Goal: Task Accomplishment & Management: Manage account settings

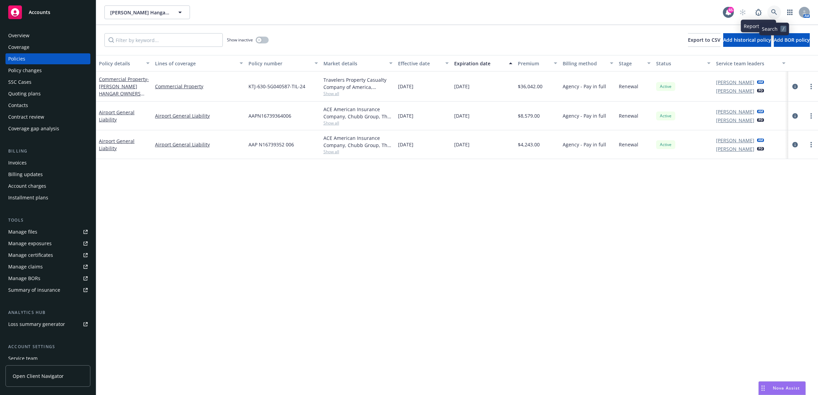
click at [772, 12] on icon at bounding box center [774, 12] width 6 height 6
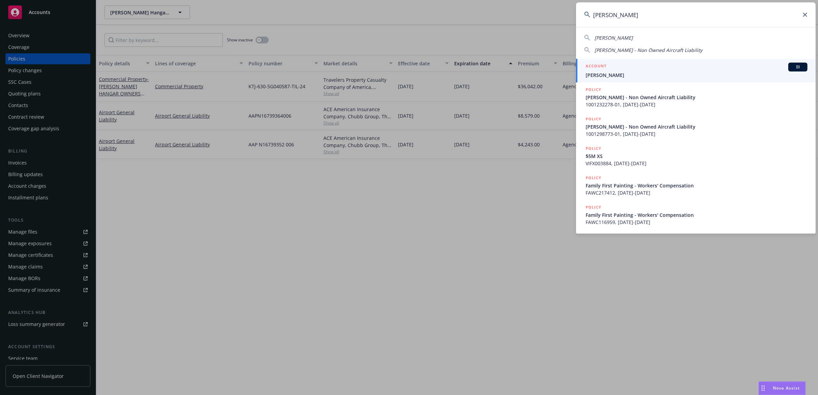
type input "[PERSON_NAME]"
click at [623, 72] on span "[PERSON_NAME]" at bounding box center [697, 75] width 222 height 7
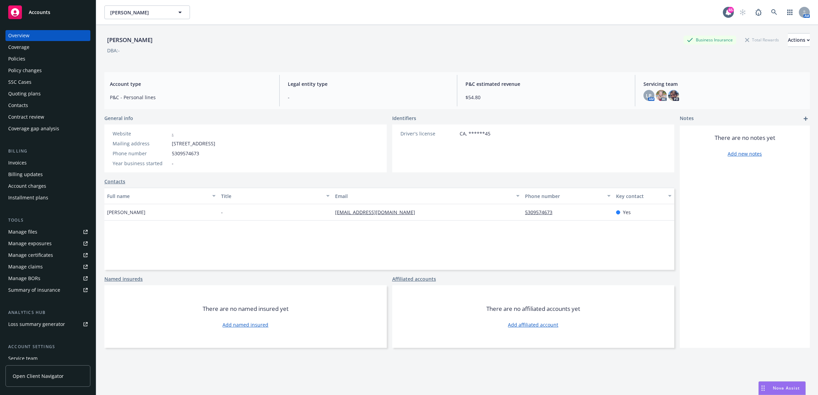
click at [22, 60] on div "Policies" at bounding box center [16, 58] width 17 height 11
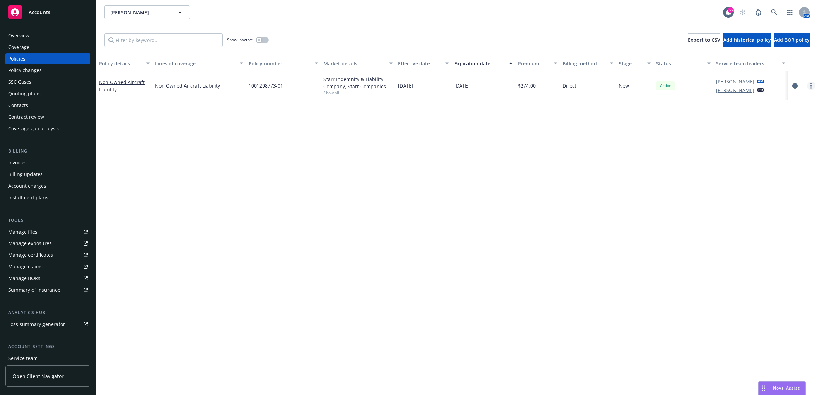
click at [811, 88] on circle "more" at bounding box center [810, 87] width 1 height 1
click at [779, 126] on link "End policy" at bounding box center [775, 127] width 80 height 14
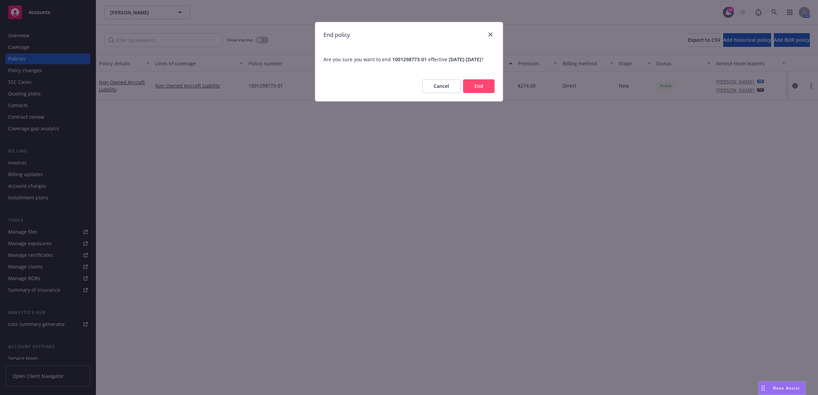
click at [489, 93] on button "End" at bounding box center [478, 86] width 31 height 14
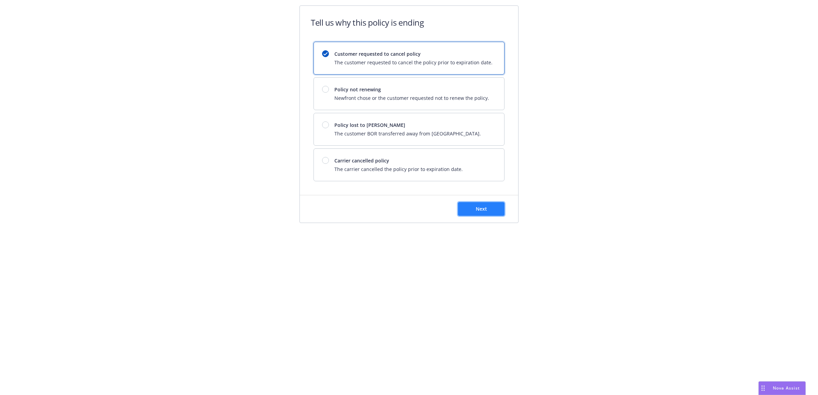
click at [465, 213] on button "Next" at bounding box center [481, 209] width 47 height 14
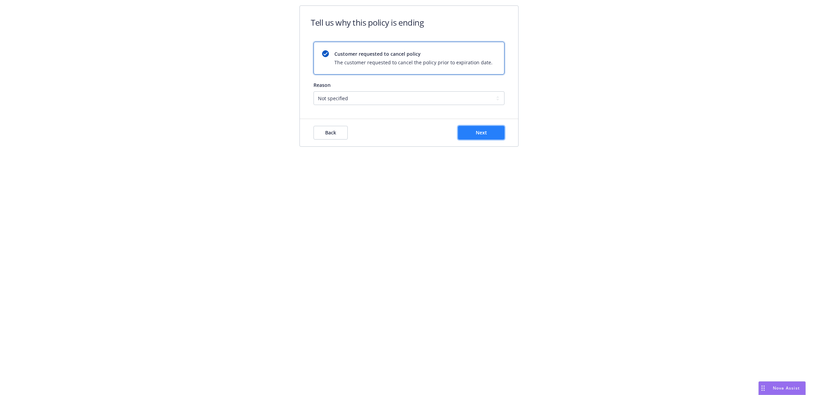
click at [475, 139] on button "Next" at bounding box center [481, 133] width 47 height 14
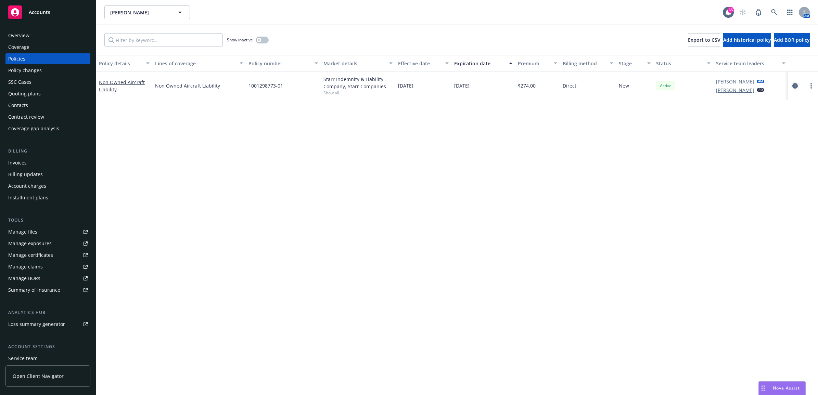
click at [793, 84] on icon "circleInformation" at bounding box center [794, 85] width 5 height 5
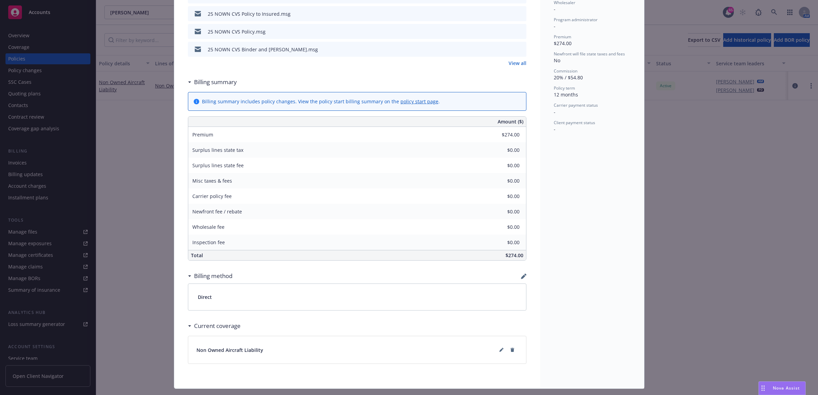
scroll to position [270, 0]
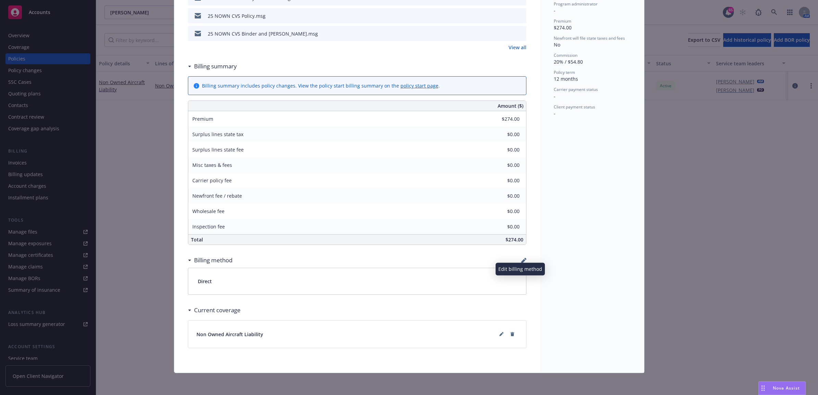
click at [521, 261] on icon "button" at bounding box center [523, 261] width 4 height 4
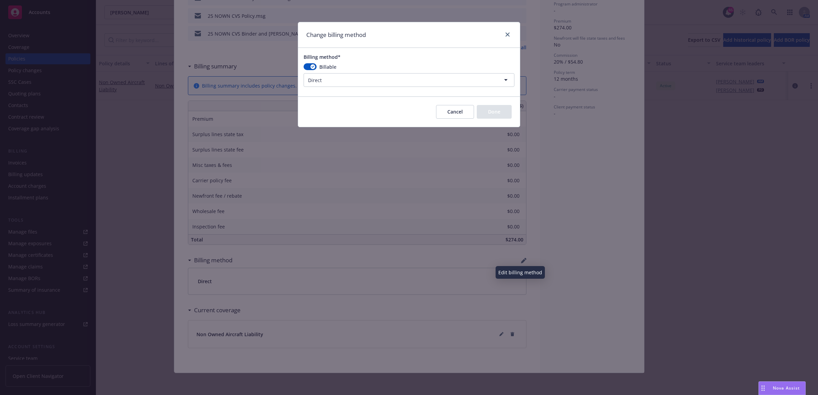
click at [382, 81] on html "Accounts Overview Coverage Policies Policy changes SSC Cases Quoting plans Cont…" at bounding box center [409, 197] width 818 height 395
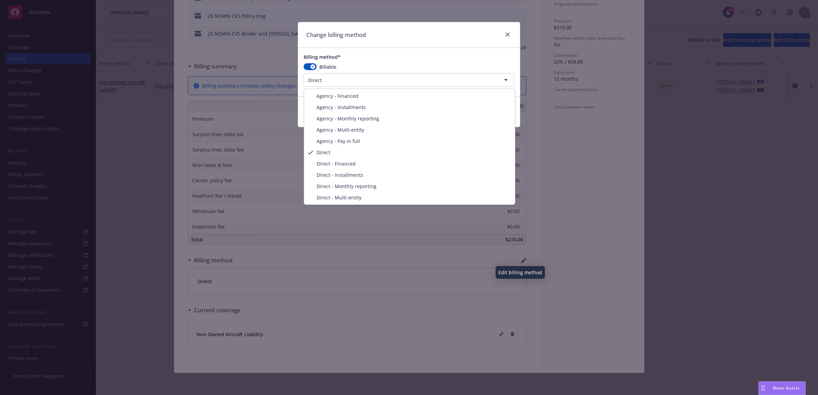
select select "AGENCY_PAY_IN_FULL"
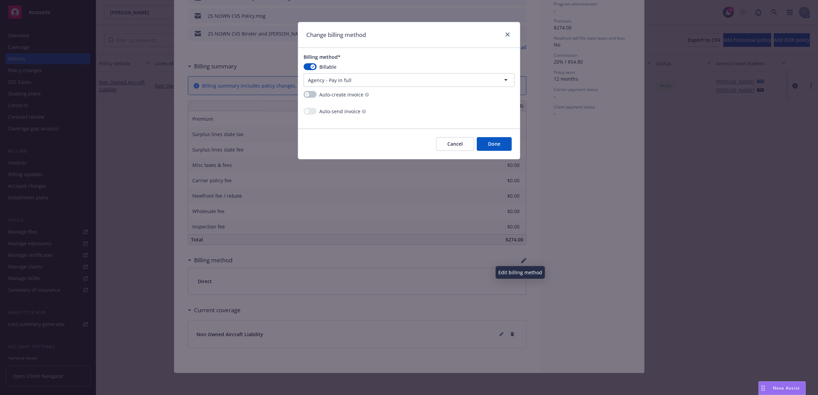
click at [492, 144] on button "Done" at bounding box center [494, 144] width 35 height 14
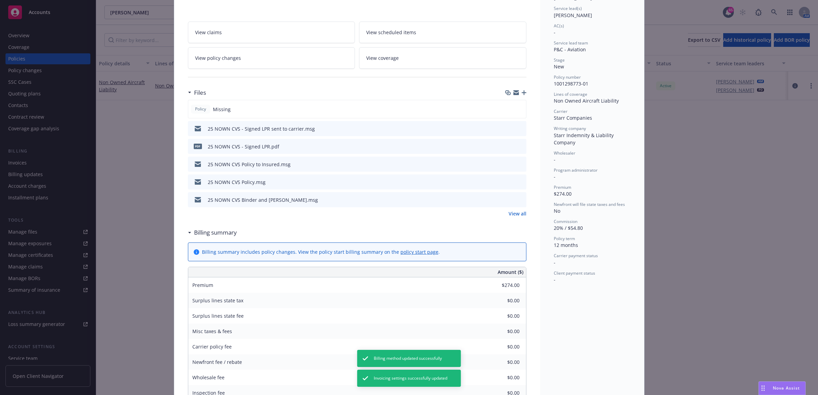
scroll to position [0, 0]
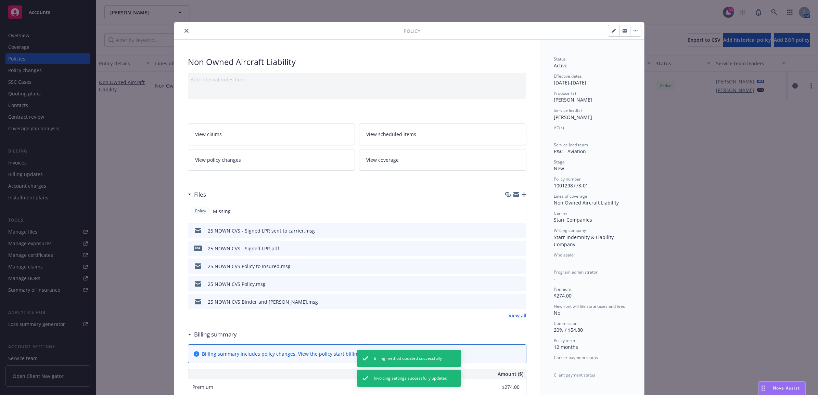
click at [184, 30] on icon "close" at bounding box center [186, 31] width 4 height 4
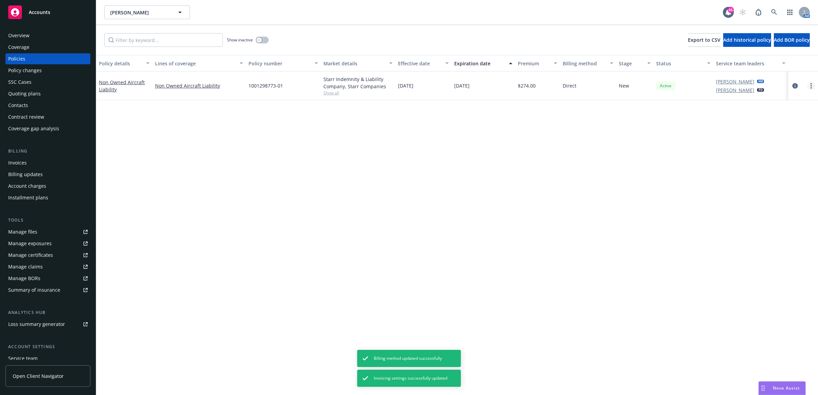
click at [809, 86] on link "more" at bounding box center [811, 86] width 8 height 8
click at [777, 129] on link "End policy" at bounding box center [775, 127] width 80 height 14
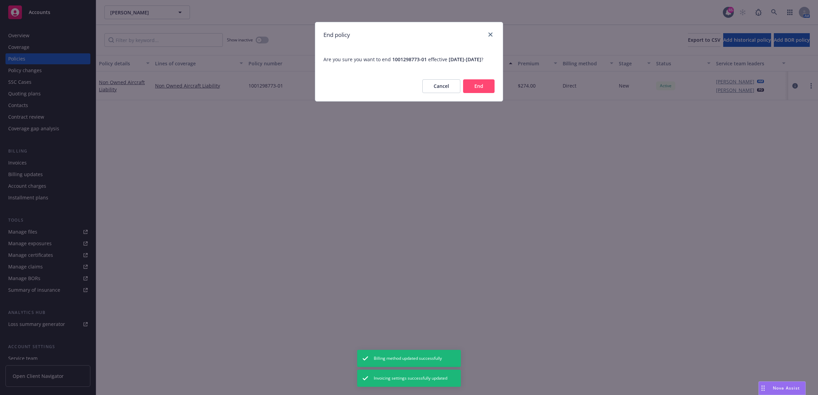
click at [480, 89] on button "End" at bounding box center [478, 86] width 31 height 14
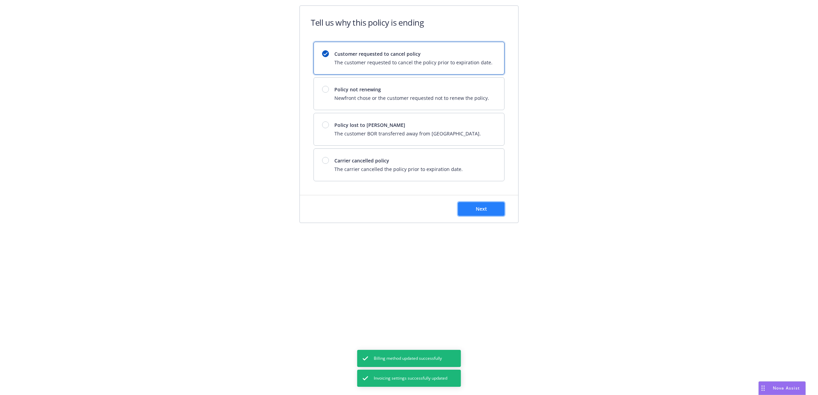
click at [478, 209] on span "Next" at bounding box center [481, 209] width 11 height 7
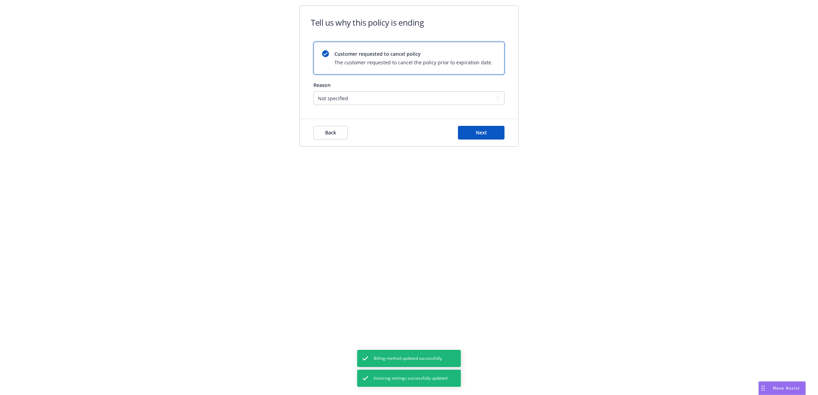
click at [488, 142] on div "Back Next" at bounding box center [409, 132] width 218 height 27
click at [480, 135] on span "Next" at bounding box center [481, 132] width 11 height 7
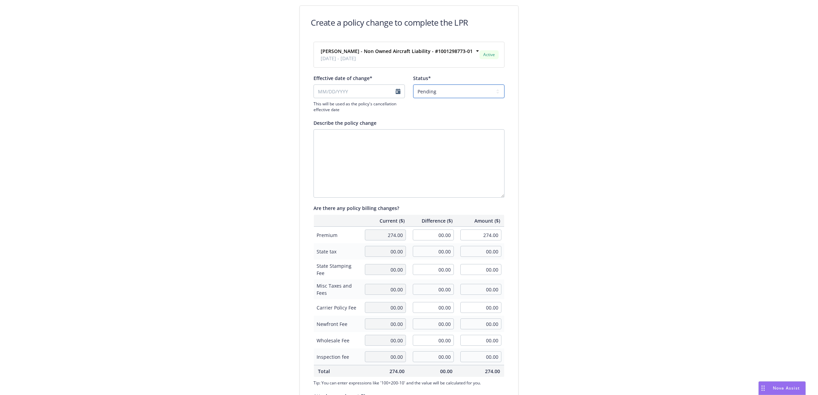
drag, startPoint x: 439, startPoint y: 92, endPoint x: 439, endPoint y: 100, distance: 7.2
click at [439, 92] on select "Pending Confirmed" at bounding box center [458, 92] width 91 height 14
select select "Confirmed"
click at [413, 85] on select "Pending Confirmed" at bounding box center [458, 92] width 91 height 14
click at [393, 93] on input "Effective date of change*" at bounding box center [359, 92] width 91 height 14
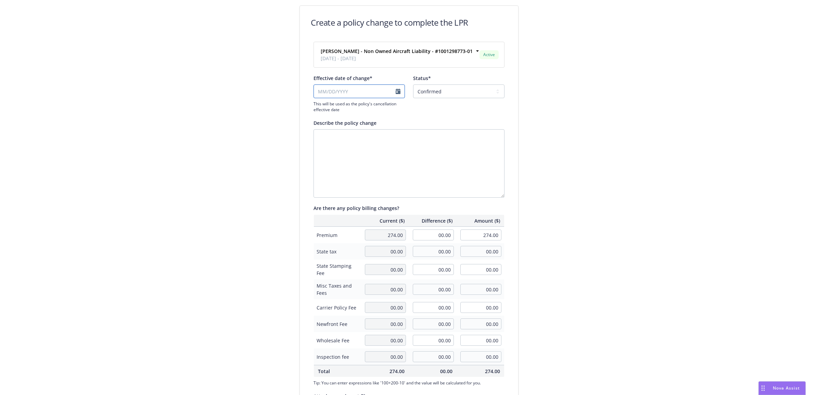
select select "August"
select select "2025"
click at [350, 156] on span "20" at bounding box center [350, 158] width 5 height 7
type input "[DATE]"
drag, startPoint x: 432, startPoint y: 234, endPoint x: 579, endPoint y: 231, distance: 147.2
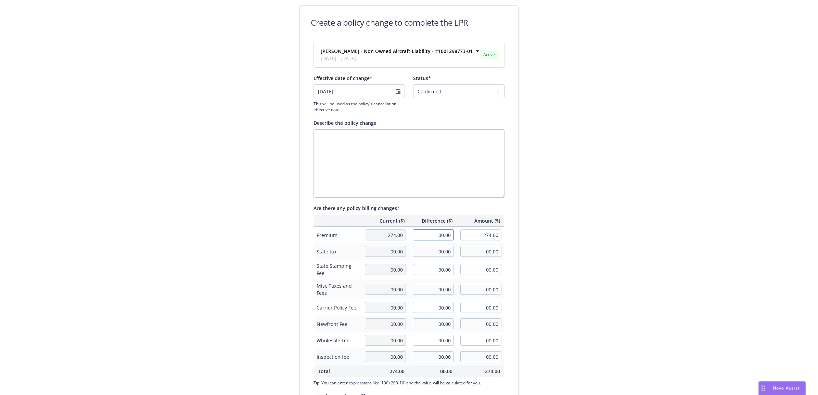
click at [476, 232] on tr "Premium 274.00 00.00 274.00" at bounding box center [409, 235] width 191 height 17
type input "-137.00"
type input "137.00"
click at [622, 229] on div "Create a policy change to complete the LPR [PERSON_NAME] - Non Owned Aircraft L…" at bounding box center [409, 235] width 818 height 470
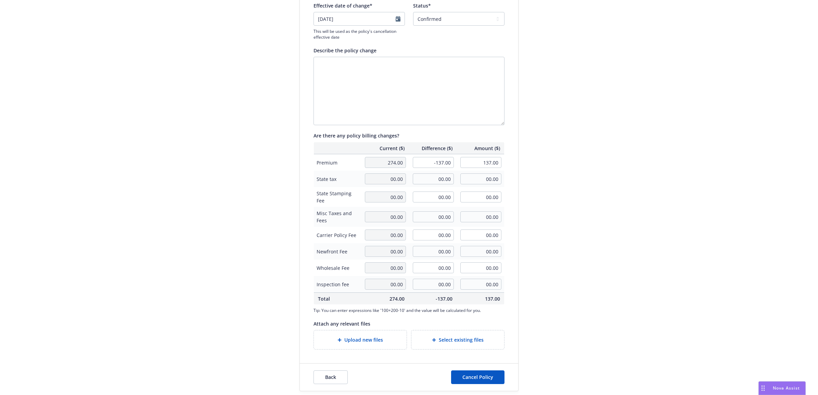
scroll to position [75, 0]
click at [370, 336] on span "Upload new files" at bounding box center [363, 338] width 39 height 7
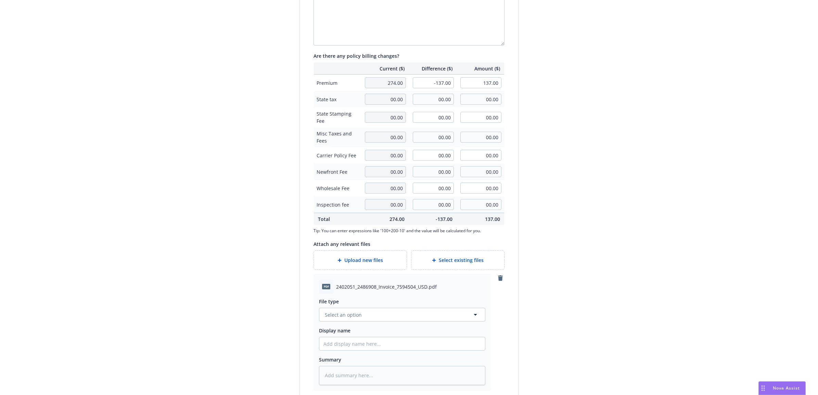
scroll to position [195, 0]
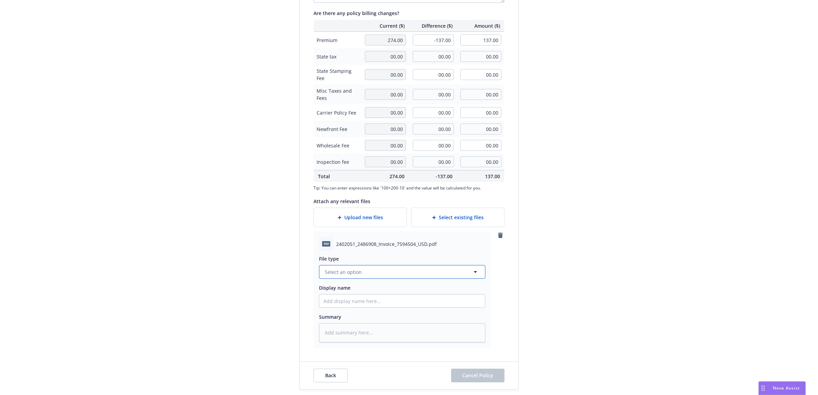
click at [378, 272] on button "Select an option" at bounding box center [402, 272] width 166 height 14
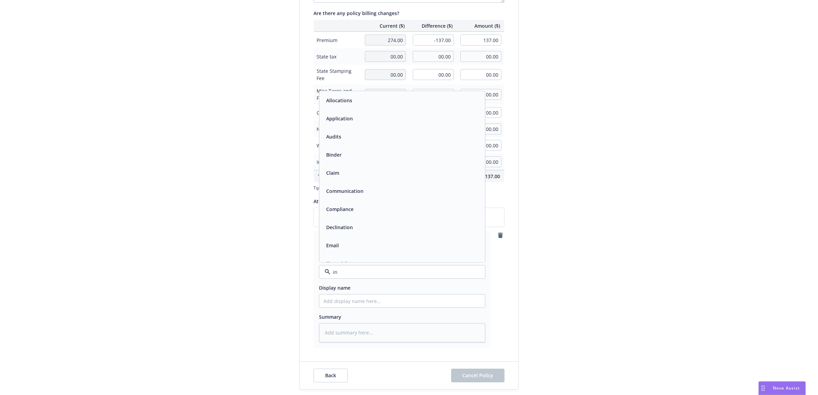
type input "inv"
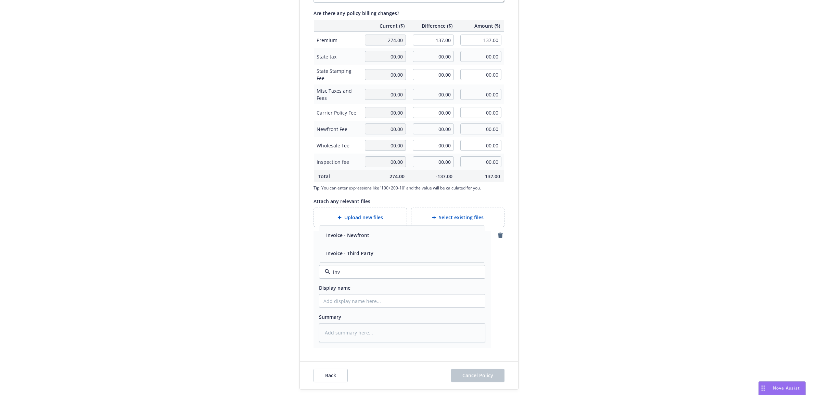
click at [388, 249] on div "Invoice - Third Party" at bounding box center [401, 253] width 157 height 10
click at [380, 300] on input "Display name" at bounding box center [402, 301] width 166 height 13
type textarea "x"
type input "2"
type textarea "x"
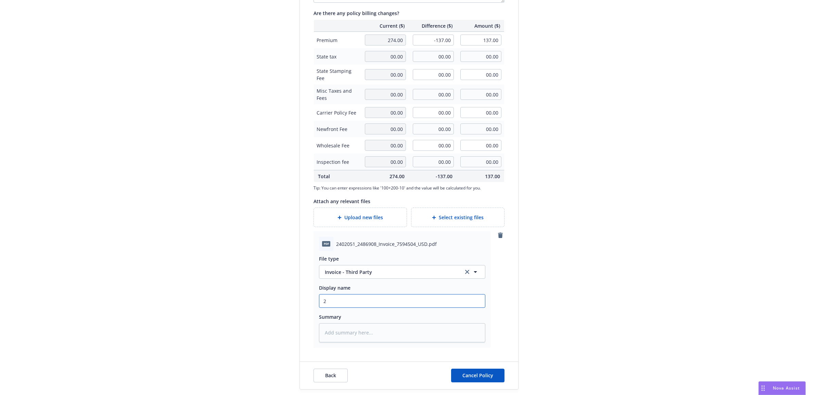
type input "25"
type textarea "x"
type input "25"
type textarea "x"
type input "25 NP"
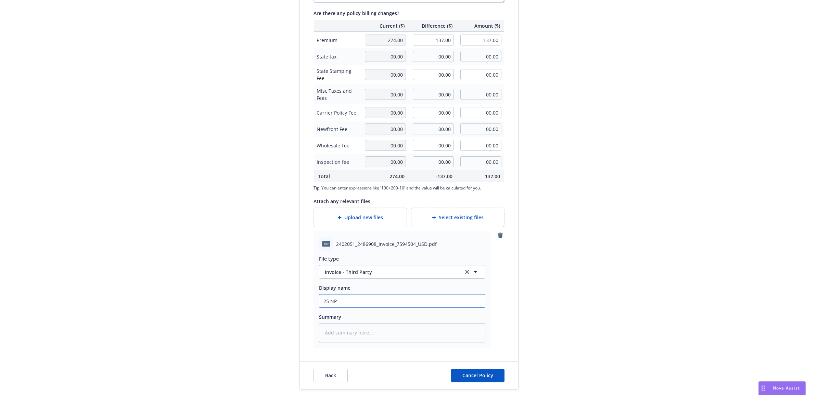
type textarea "x"
type input "25 NPO"
type textarea "x"
type input "25 NPOW"
type textarea "x"
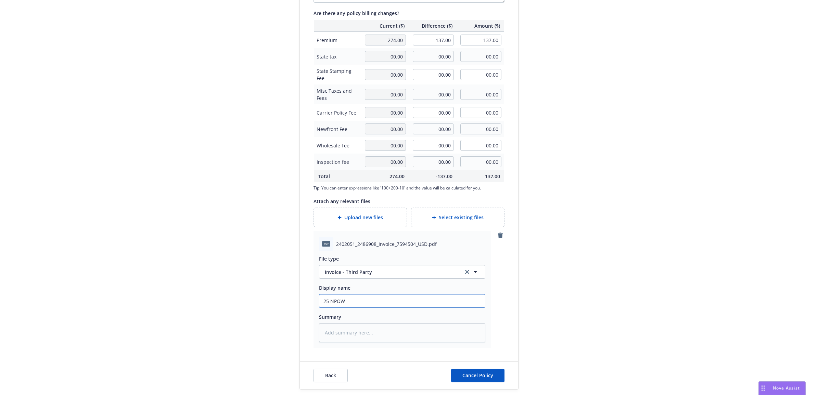
type input "25 NPOWN"
type textarea "x"
type input "25 NPOW"
type textarea "x"
type input "25 NPO"
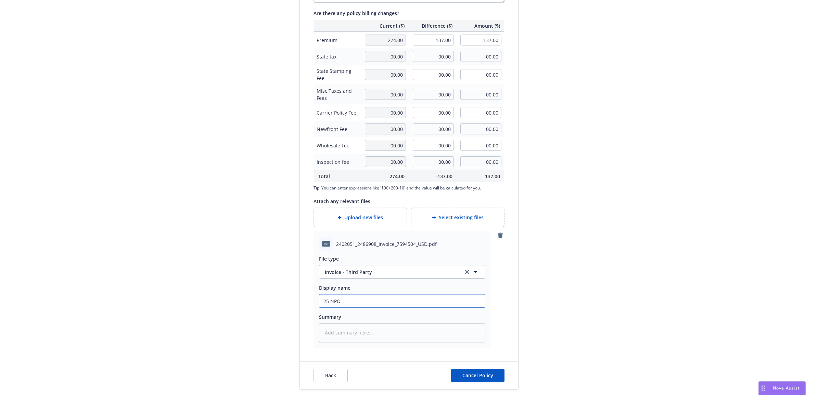
type textarea "x"
type input "25 NP"
type textarea "x"
type input "25 N"
type textarea "x"
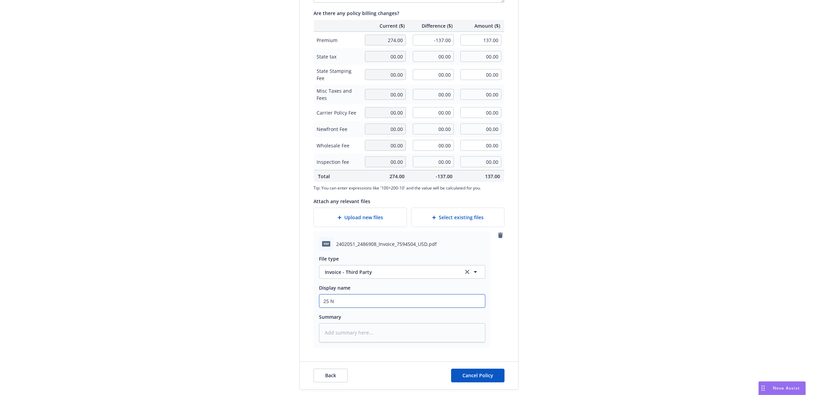
type input "25 NO"
type textarea "x"
type input "25 NOW"
type textarea "x"
type input "25 NOWN"
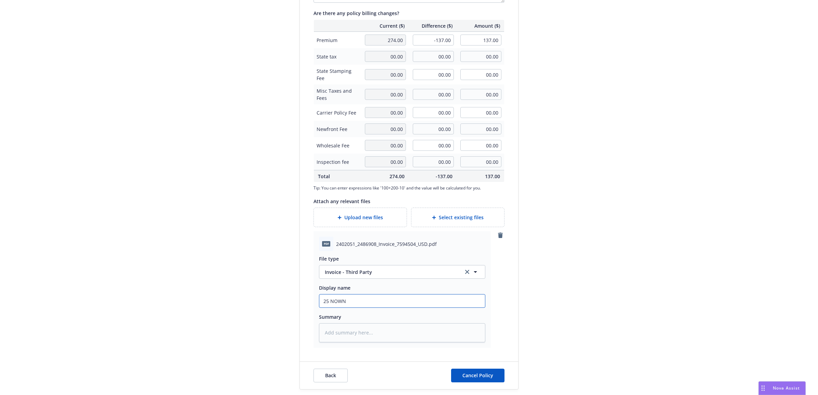
type textarea "x"
type input "25 NOWN"
type textarea "x"
type input "25 NOWN C"
type textarea "x"
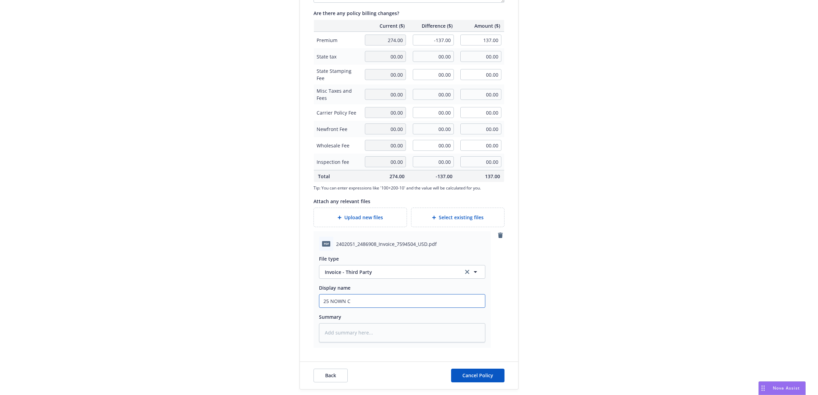
type input "25 NOWN CV"
type textarea "x"
type input "25 NOWN CVS"
type textarea "x"
type input "25 NOWN CVS"
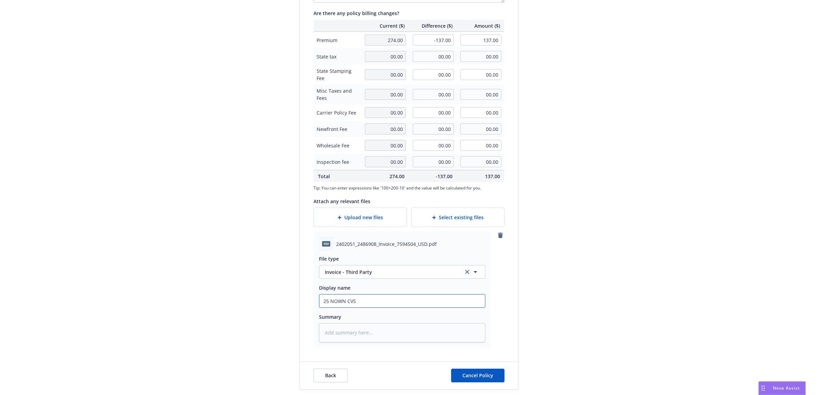
type textarea "x"
type input "25 NOWN CVS -"
type textarea "x"
type input "25 NOWN CVS -"
type textarea "x"
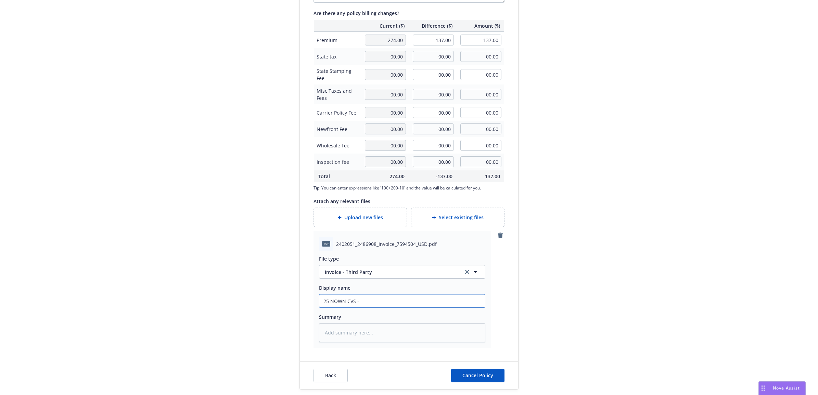
type input "25 NOWN CVS - C"
type textarea "x"
type input "25 NOWN CVS - Ca"
type textarea "x"
type input "25 NOWN CVS - Can"
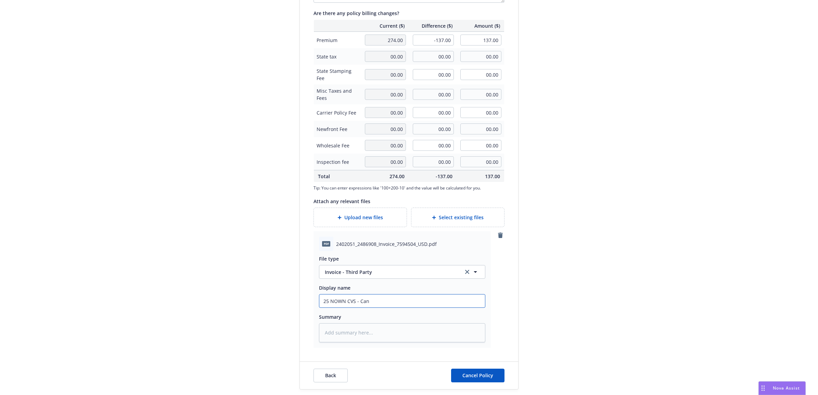
type textarea "x"
type input "25 NOWN CVS - Canc"
type textarea "x"
type input "25 NOWN CVS - Cance"
type textarea "x"
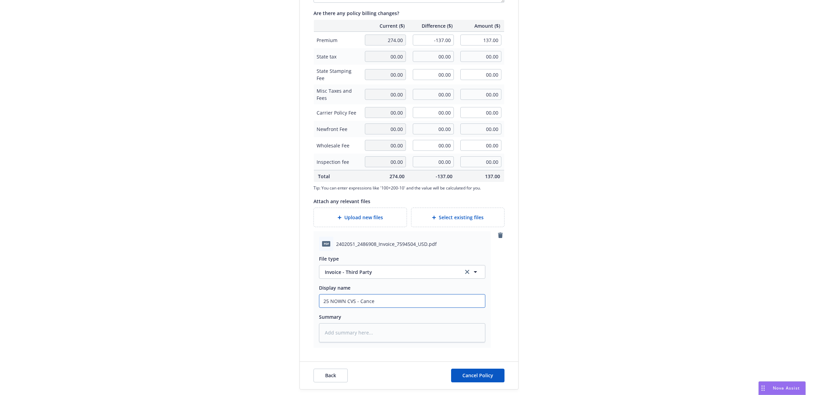
type input "25 NOWN CVS - Cancel"
type textarea "x"
type input "25 NOWN CVS - Cancell"
type textarea "x"
type input "25 NOWN CVS - Cancella"
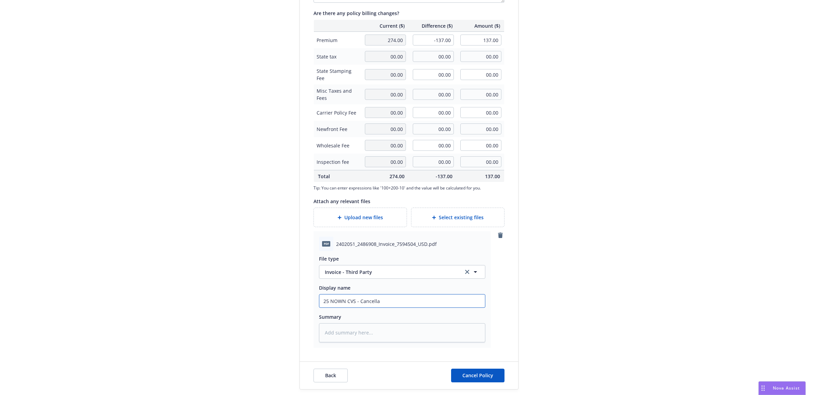
type textarea "x"
type input "25 NOWN CVS - Cancellat"
type textarea "x"
type input "25 NOWN CVS - Cancellati"
type textarea "x"
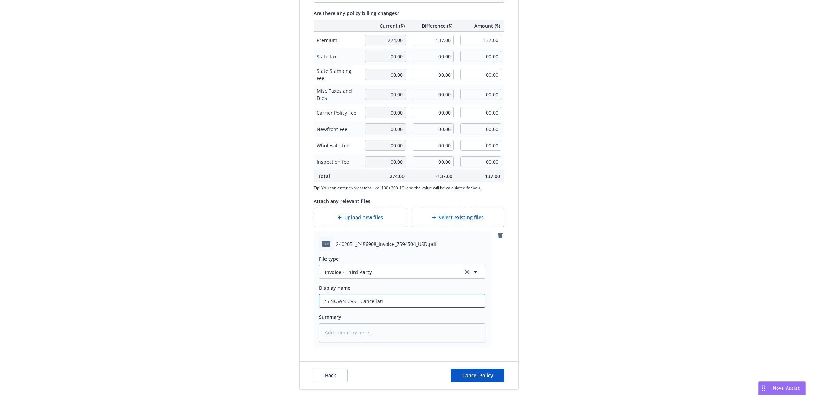
type input "25 NOWN CVS - Cancellatio"
type textarea "x"
type input "25 NOWN CVS - Cancellation"
type textarea "x"
type input "25 NOWN CVS - Cancellation I"
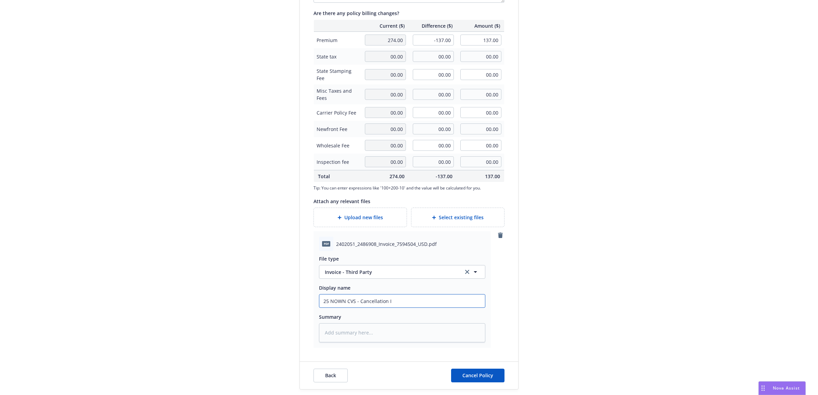
type textarea "x"
type input "25 NOWN CVS - Cancellation In"
type textarea "x"
type input "25 NOWN CVS - Cancellation Inv"
type textarea "x"
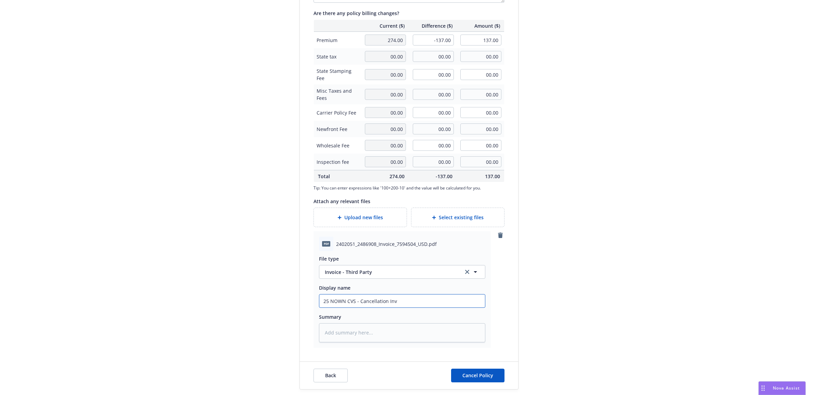
type input "25 NOWN CVS - Cancellation Invo"
type textarea "x"
type input "25 NOWN CVS - Cancellation Invoi"
type textarea "x"
type input "25 NOWN CVS - Cancellation Invoic"
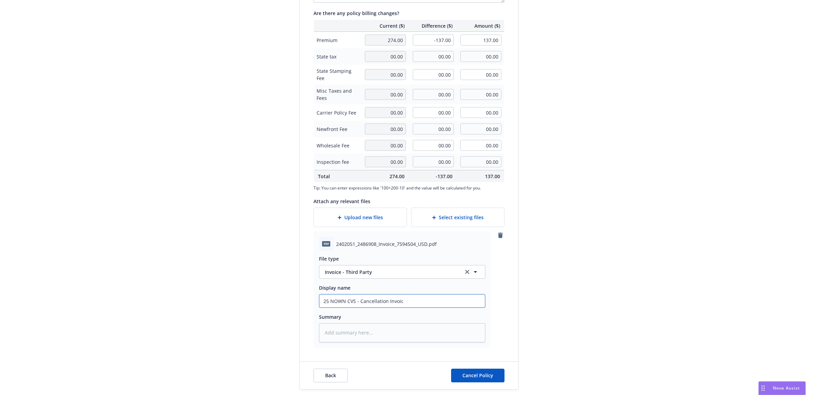
type textarea "x"
type input "25 NOWN CVS - Cancellation Invoice"
type textarea "x"
type textarea "C"
type textarea "x"
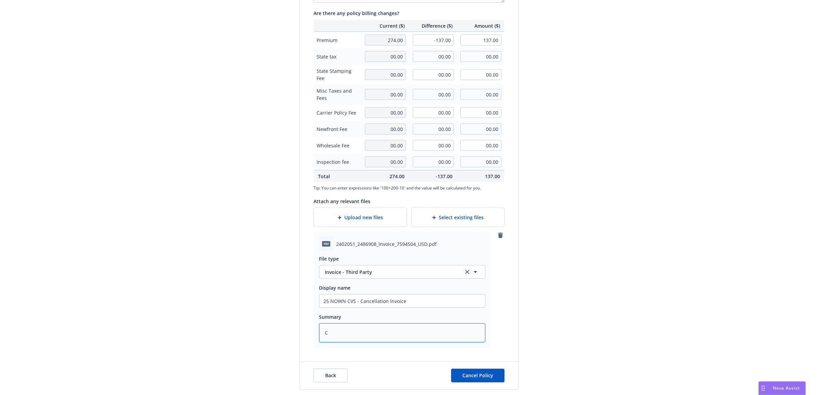
type textarea "Ca"
type textarea "x"
type textarea "Car"
type textarea "x"
type textarea "[PERSON_NAME]"
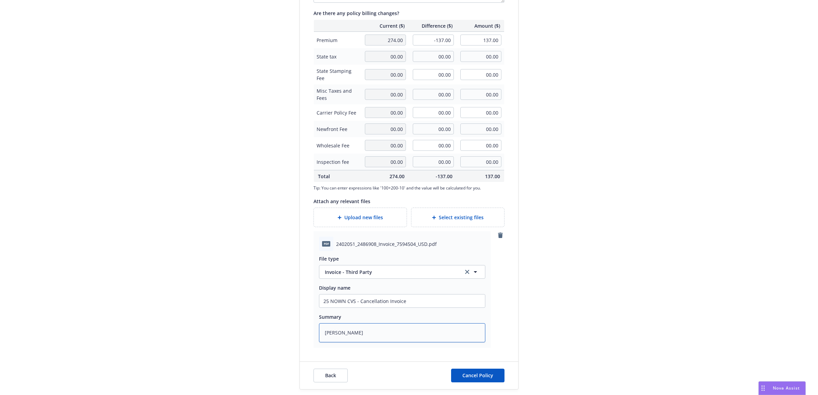
type textarea "x"
type textarea "[PERSON_NAME]"
type textarea "x"
type textarea "[PERSON_NAME]"
type textarea "x"
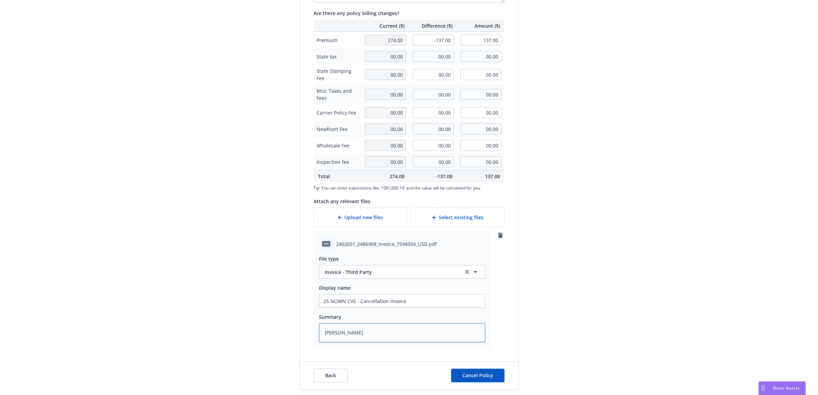
type textarea "Carrier"
type textarea "x"
type textarea "Carrier"
type textarea "x"
type textarea "Carrier I"
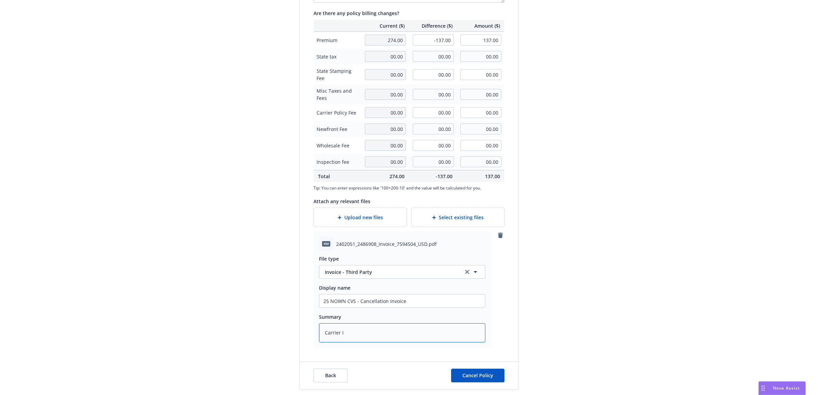
type textarea "x"
type textarea "Carrier In"
type textarea "x"
type textarea "Carrier Inv"
type textarea "x"
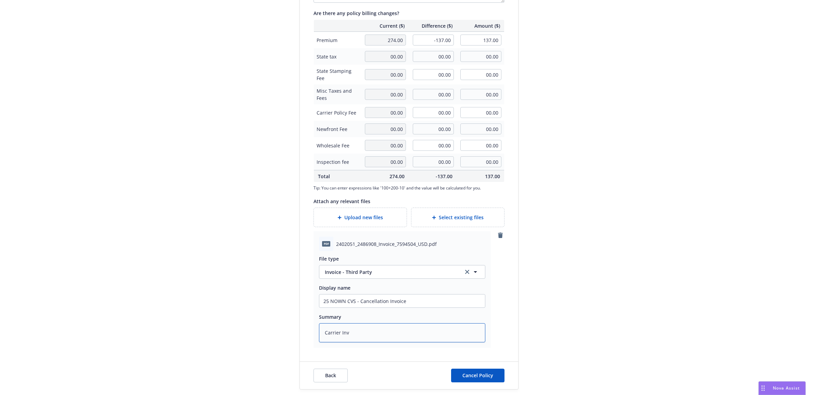
type textarea "Carrier Invo"
type textarea "x"
type textarea "Carrier Invoi"
type textarea "x"
type textarea "Carrier Invoic"
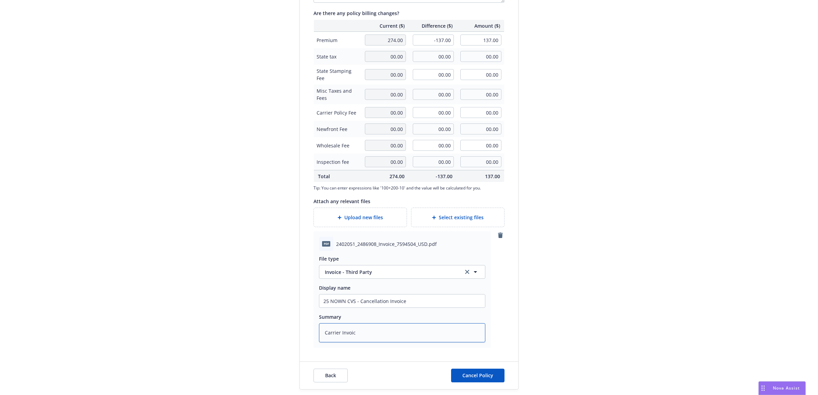
type textarea "x"
type textarea "Carrier Invoice"
type textarea "x"
type textarea "Carrier Invoice"
type textarea "x"
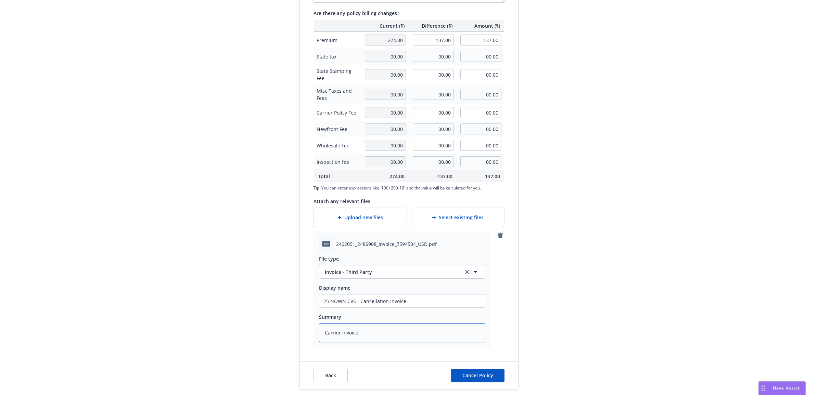
type textarea "Carrier Invoice -"
type textarea "x"
type textarea "Carrier Invoice -$"
type textarea "x"
type textarea "Carrier Invoice -$1"
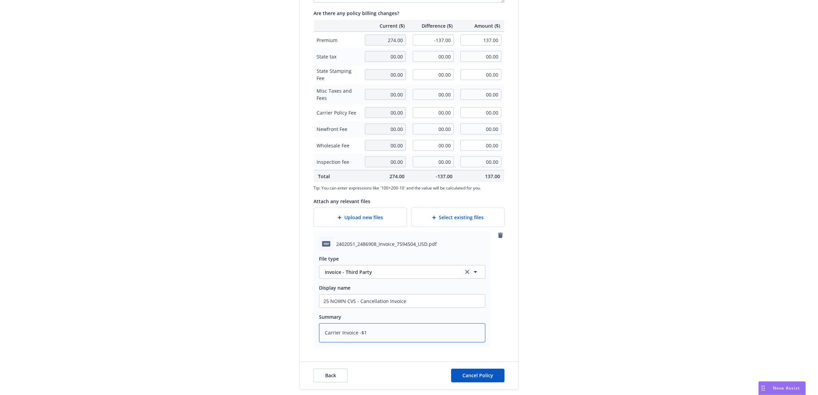
type textarea "x"
type textarea "Carrier Invoice -$13"
type textarea "x"
type textarea "Carrier Invoice -$137"
type textarea "x"
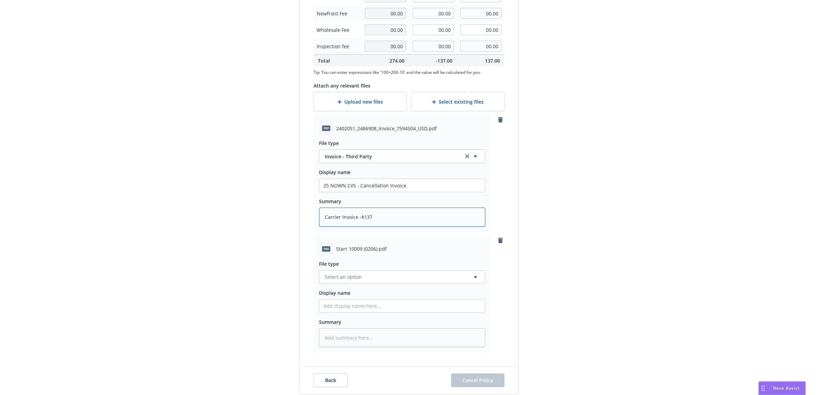
scroll to position [316, 0]
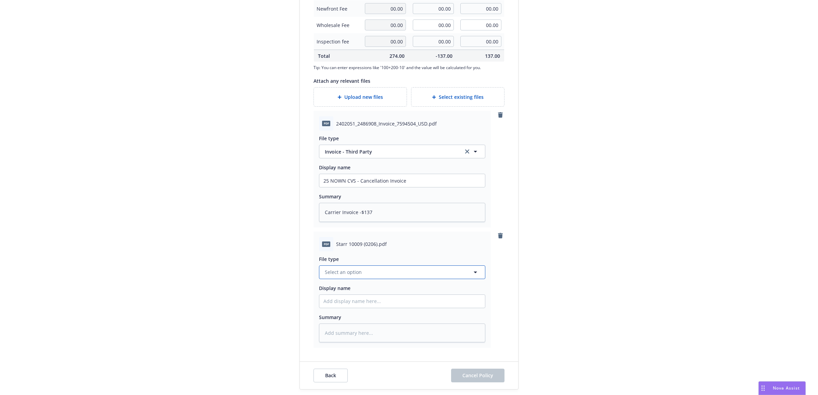
click at [378, 270] on button "Select an option" at bounding box center [402, 273] width 166 height 14
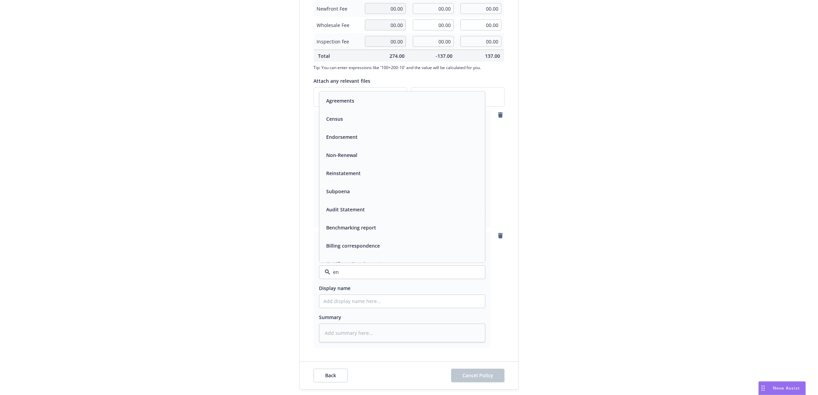
type input "end"
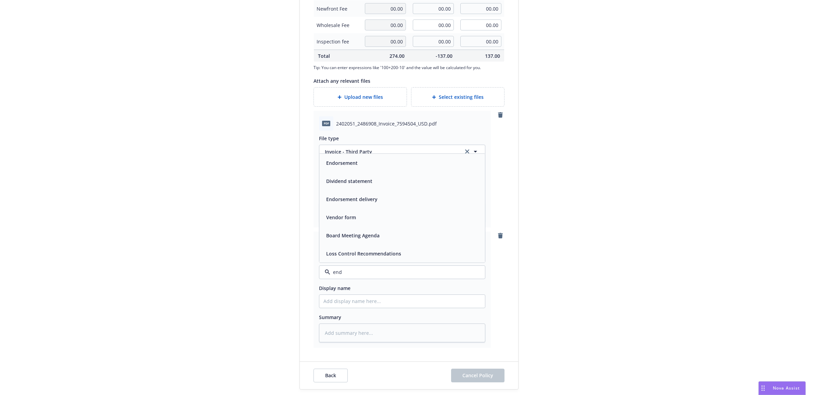
click at [393, 158] on div "Endorsement" at bounding box center [401, 163] width 157 height 10
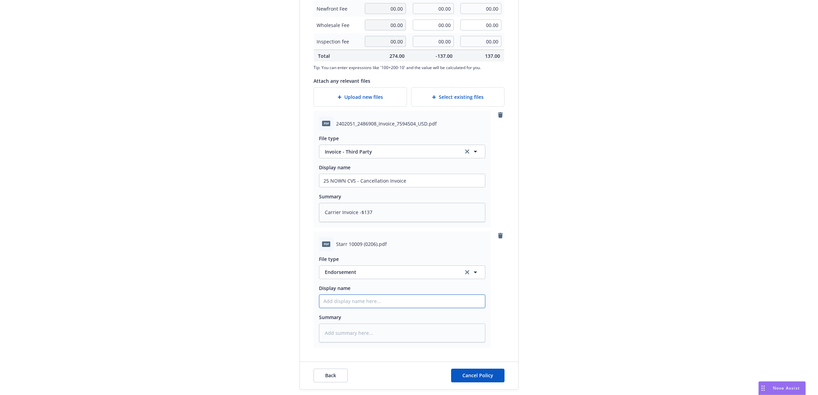
paste input "25 AC AIG - FIF Notice of Acceptance"
type textarea "x"
type input "25 AC AIG - FIF Notice of Acceptance"
drag, startPoint x: 412, startPoint y: 303, endPoint x: 282, endPoint y: 305, distance: 129.4
click at [280, 305] on div "Create a policy change to complete the LPR [PERSON_NAME] - Non Owned Aircraft L…" at bounding box center [409, 40] width 263 height 700
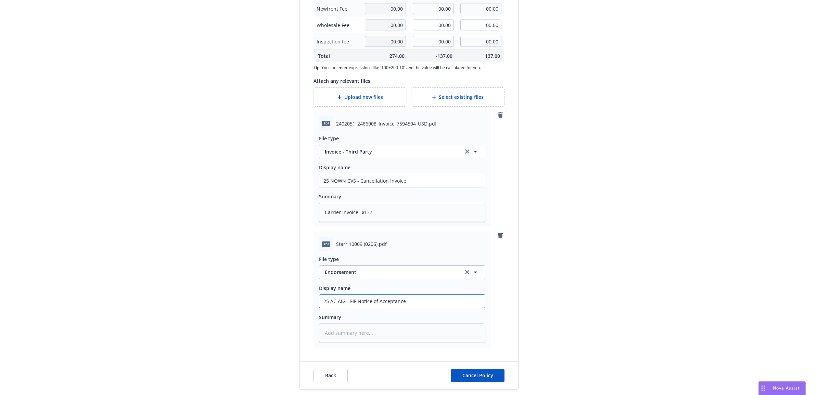
type textarea "x"
type input "2"
type textarea "x"
type input "25"
type textarea "x"
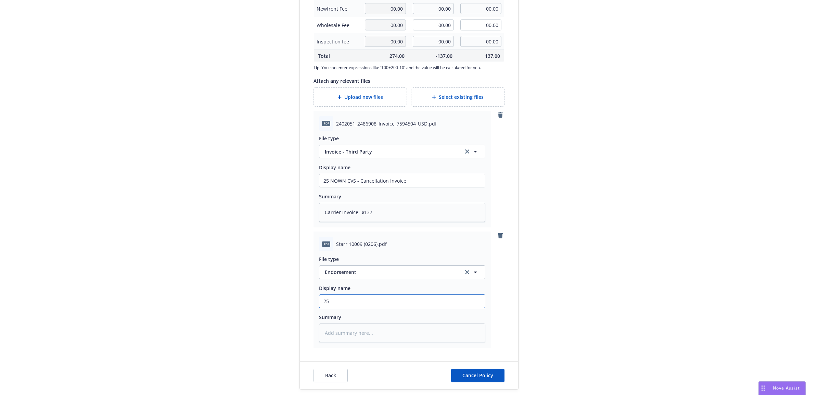
type input "25"
type textarea "x"
type input "25 NO"
type textarea "x"
type input "25 NOW"
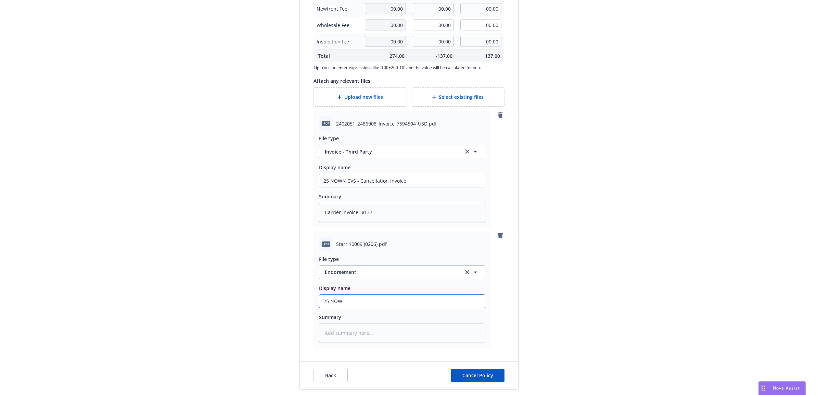
type textarea "x"
type input "25 NOWN"
type textarea "x"
type input "25 NOWN C"
type textarea "x"
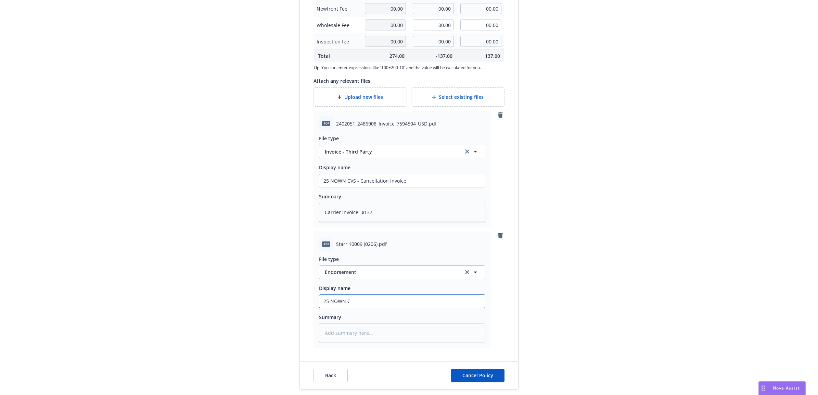
type input "25 NOWN CV"
type textarea "x"
type input "25 NOWN CVS"
type textarea "x"
type input "25 NOWN CVS -"
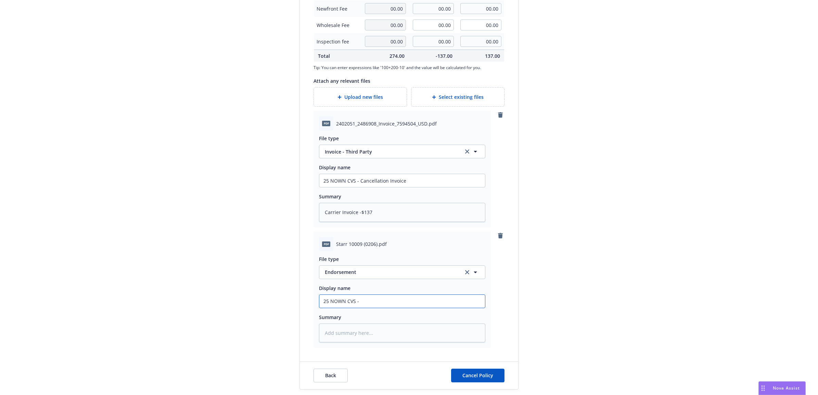
type textarea "x"
type input "25 NOWN CVS -"
type textarea "x"
type input "25 NOWN CVS - C"
type textarea "x"
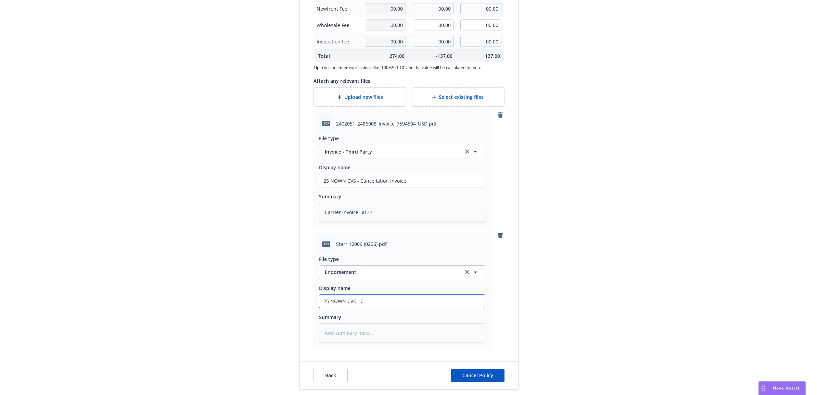
type input "25 NOWN CVS - Ca"
type textarea "x"
type input "25 NOWN CVS - Can"
type textarea "x"
type input "25 NOWN CVS - Canc"
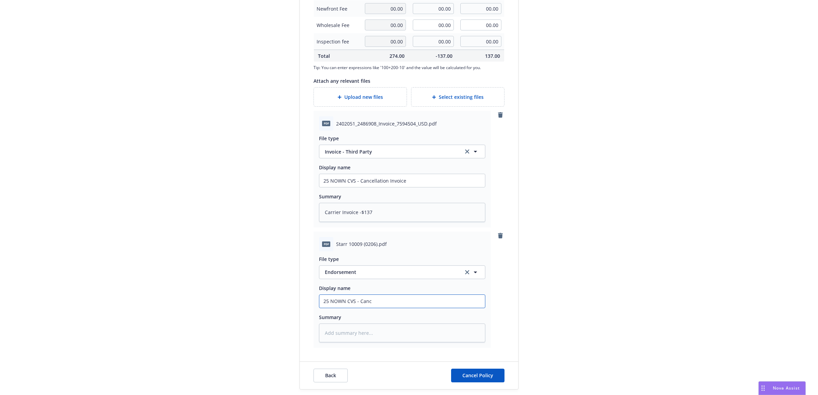
type textarea "x"
type input "25 NOWN CVS - Cance"
type textarea "x"
type input "25 NOWN CVS - Cancel"
type textarea "x"
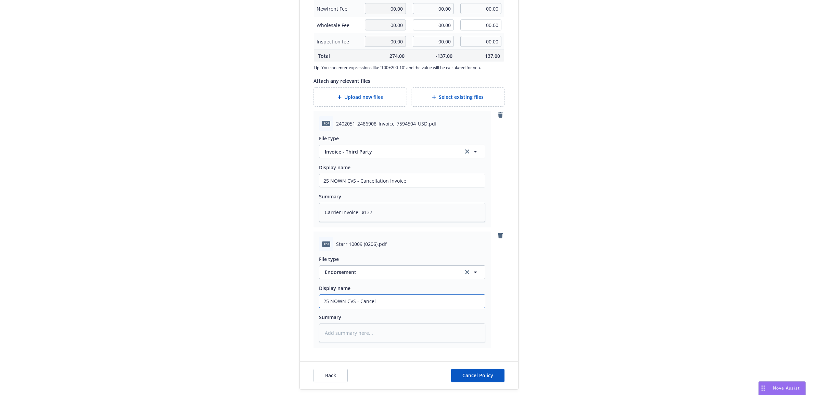
type input "25 NOWN CVS - Cancell"
type textarea "x"
type input "25 NOWN CVS - Cancella"
type textarea "x"
type input "25 NOWN CVS - Cancellat"
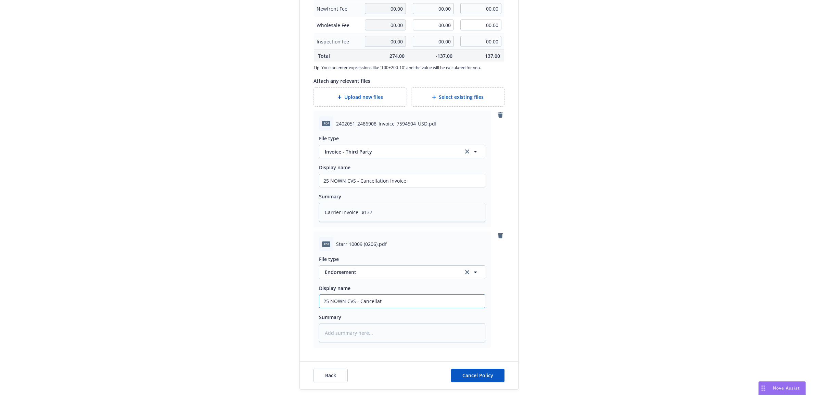
type textarea "x"
type input "25 NOWN CVS - Cancellati"
type textarea "x"
type input "25 NOWN CVS - Cancellatio"
type textarea "x"
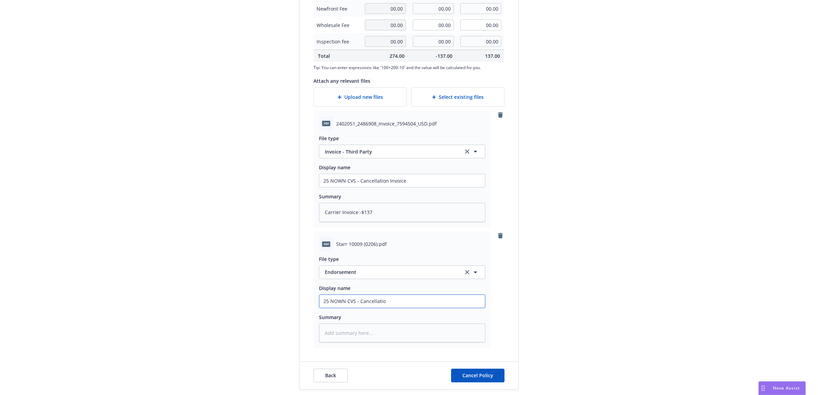
type input "25 NOWN CVS - Cancellation"
type textarea "x"
type input "25 NOWN CVS - Cancellation"
type textarea "x"
type input "25 NOWN CVS - Cancellation E"
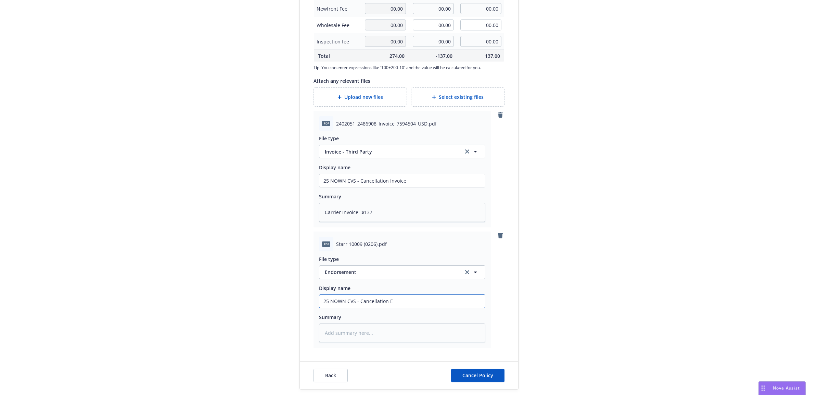
type textarea "x"
type input "25 NOWN CVS - Cancellation En"
type textarea "x"
type input "25 NOWN CVS - Cancellation Endt"
type textarea "x"
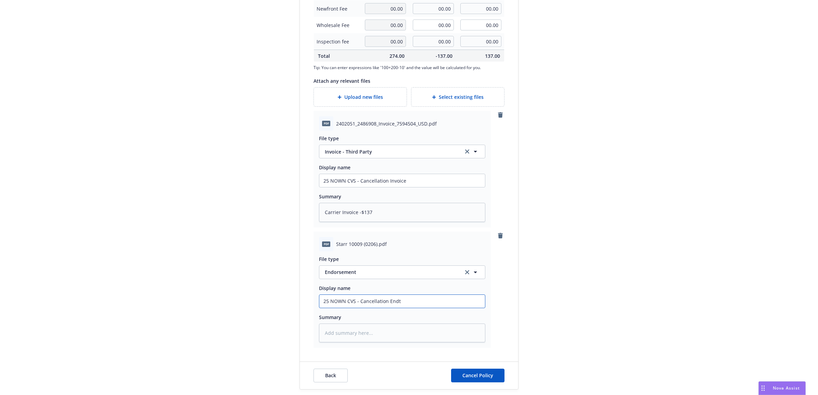
drag, startPoint x: 348, startPoint y: 300, endPoint x: 288, endPoint y: 300, distance: 59.6
click at [282, 300] on div "Create a policy change to complete the LPR [PERSON_NAME] - Non Owned Aircraft L…" at bounding box center [409, 40] width 263 height 700
type input "25 NOWN CVS - Cancellation Endt"
paste textarea "25 NOWN CVS - Cancellation Endt"
type textarea "x"
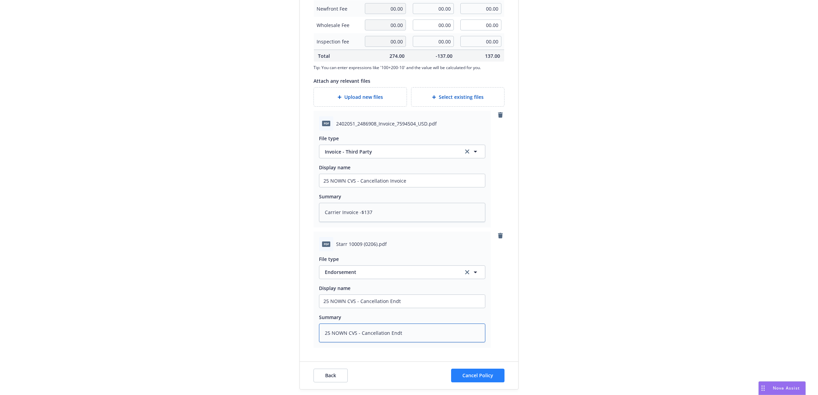
type textarea "25 NOWN CVS - Cancellation Endt"
click at [490, 375] on button "Cancel Policy" at bounding box center [477, 376] width 53 height 14
type textarea "x"
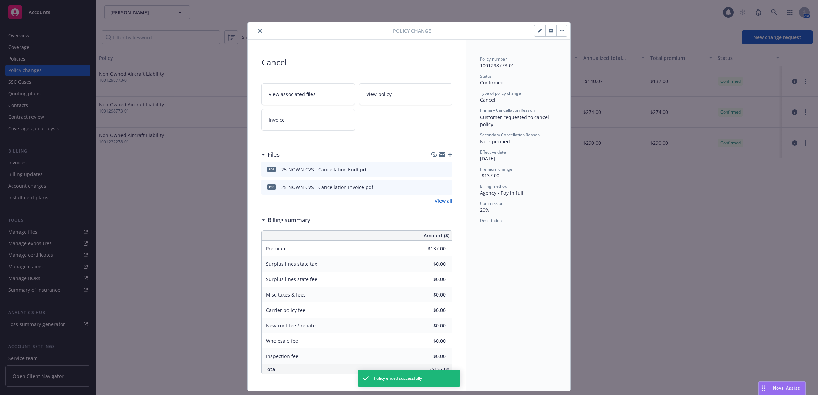
click at [258, 29] on icon "close" at bounding box center [260, 31] width 4 height 4
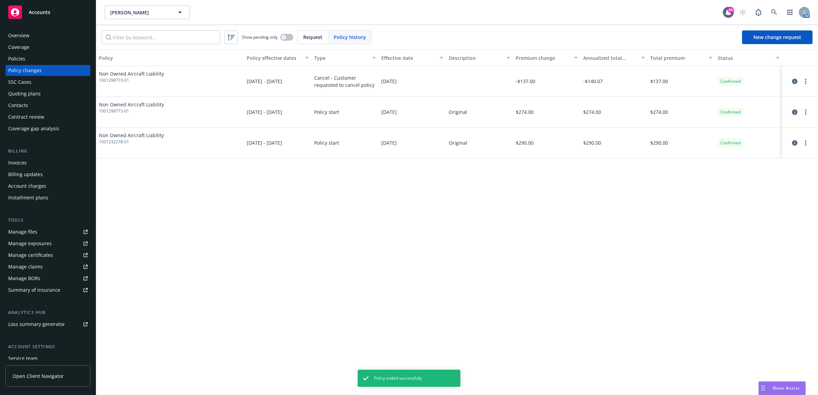
drag, startPoint x: 10, startPoint y: 161, endPoint x: 18, endPoint y: 158, distance: 8.1
click at [10, 161] on div "Invoices" at bounding box center [17, 162] width 18 height 11
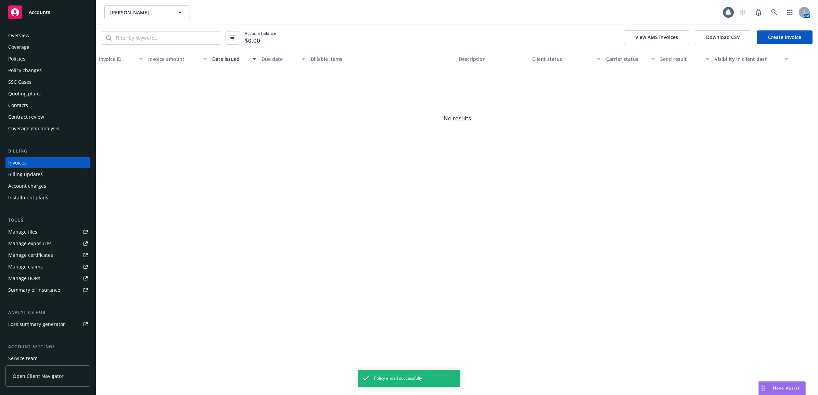
click at [789, 36] on link "Create Invoice" at bounding box center [785, 37] width 56 height 14
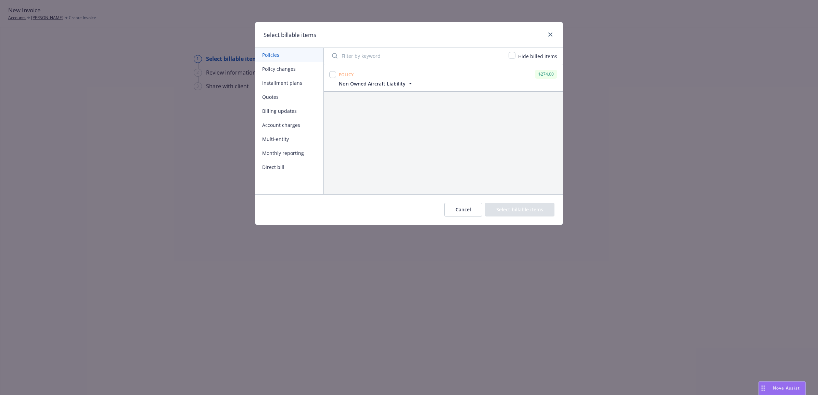
click at [286, 71] on button "Policy changes" at bounding box center [289, 69] width 68 height 14
click at [333, 75] on input "checkbox" at bounding box center [332, 74] width 7 height 7
checkbox input "true"
click at [533, 214] on button "Select billable items" at bounding box center [519, 210] width 69 height 14
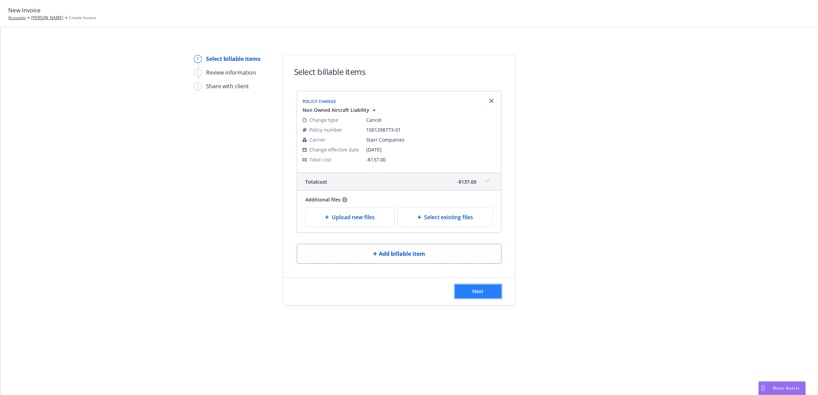
click at [488, 289] on button "Next" at bounding box center [478, 292] width 47 height 14
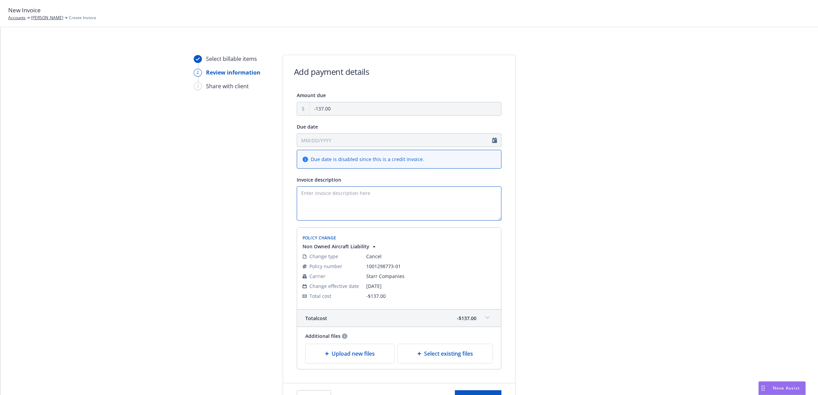
click at [386, 204] on textarea "Invoice description" at bounding box center [399, 204] width 205 height 34
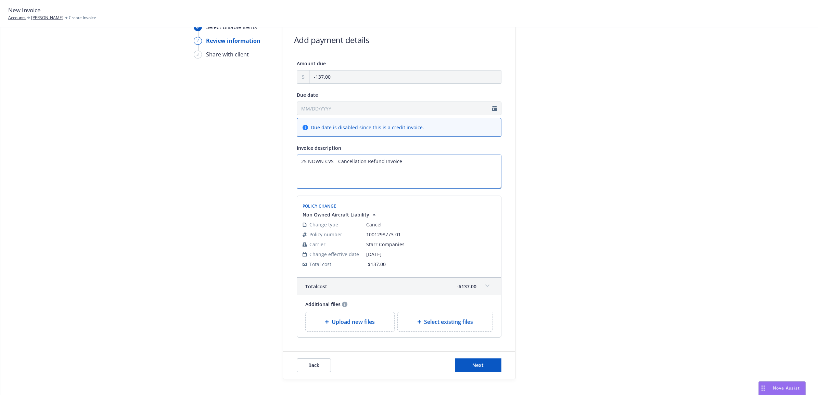
scroll to position [61, 0]
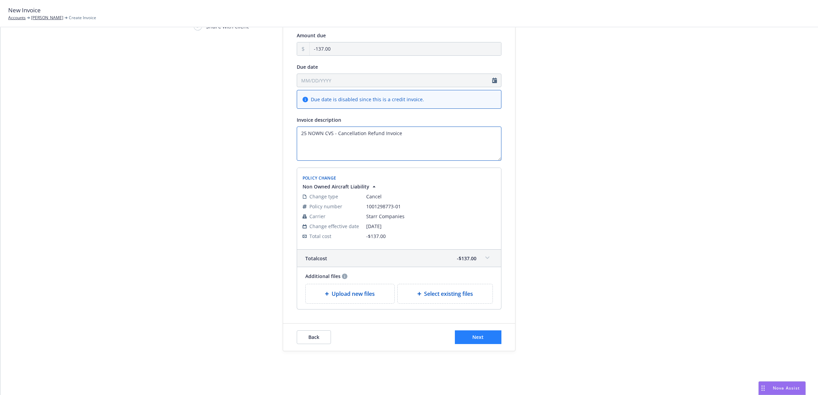
type textarea "25 NOWN CVS - Cancellation Refund Invoice"
click at [472, 338] on span "Next" at bounding box center [477, 337] width 11 height 7
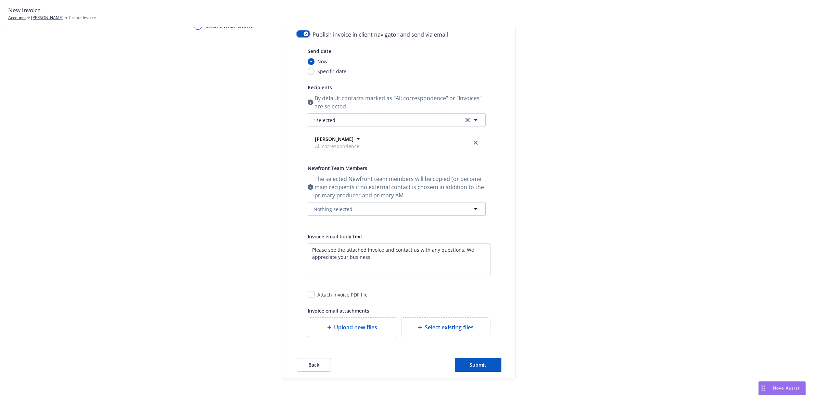
click at [297, 35] on button "button" at bounding box center [303, 33] width 13 height 7
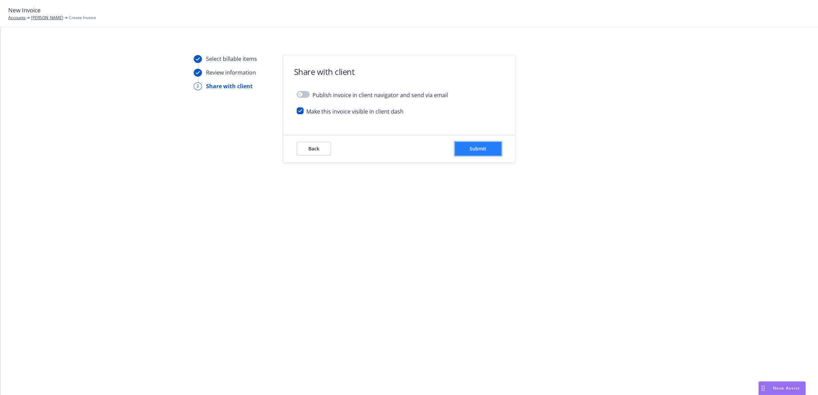
click at [493, 144] on button "Submit" at bounding box center [478, 149] width 47 height 14
